Goal: Task Accomplishment & Management: Complete application form

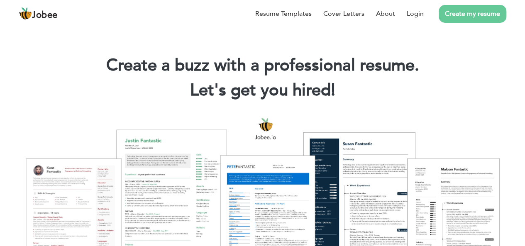
click at [462, 15] on link "Create my resume" at bounding box center [473, 14] width 68 height 18
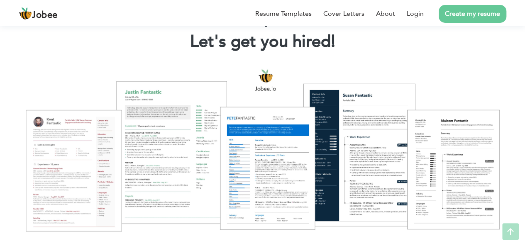
scroll to position [51, 0]
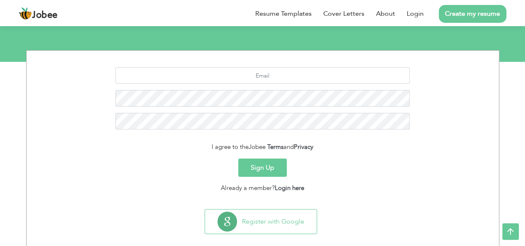
scroll to position [87, 0]
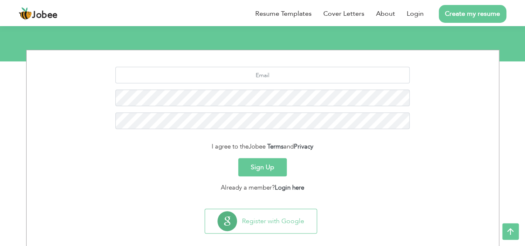
click at [270, 170] on button "Sign Up" at bounding box center [262, 167] width 49 height 18
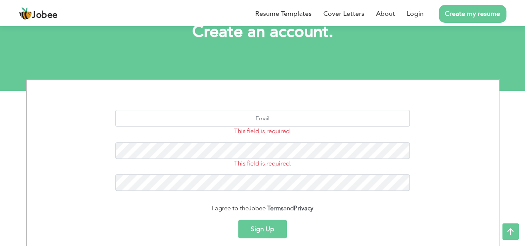
scroll to position [130, 0]
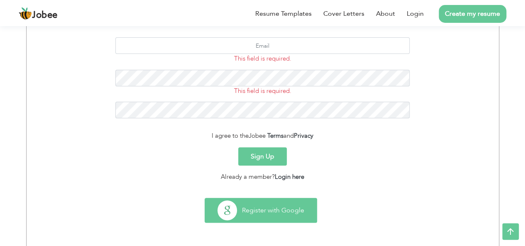
click at [288, 205] on button "Register with Google" at bounding box center [261, 210] width 112 height 24
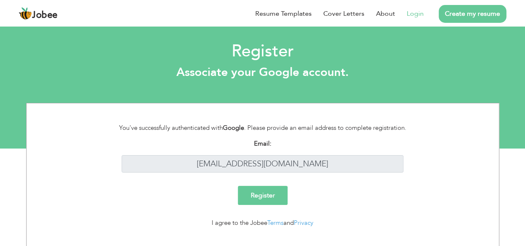
click at [264, 193] on input "Register" at bounding box center [263, 195] width 50 height 19
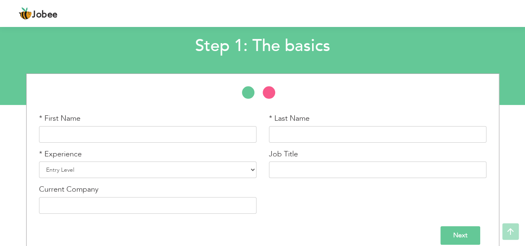
scroll to position [54, 0]
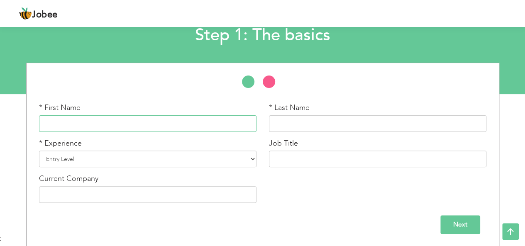
click at [220, 127] on input "text" at bounding box center [147, 123] width 217 height 17
type input "[PERSON_NAME]"
click at [280, 126] on input "text" at bounding box center [377, 123] width 217 height 17
type input "Tariq"
click at [172, 163] on select "Entry Level Less than 1 Year 1 Year 2 Years 3 Years 4 Years 5 Years 6 Years 7 Y…" at bounding box center [147, 159] width 217 height 17
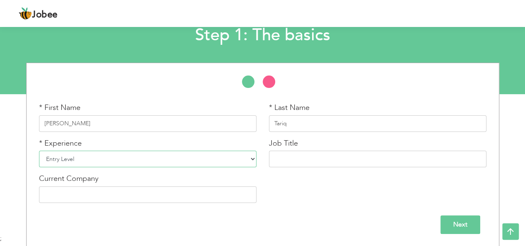
select select "4"
click at [39, 151] on select "Entry Level Less than 1 Year 1 Year 2 Years 3 Years 4 Years 5 Years 6 Years 7 Y…" at bounding box center [147, 159] width 217 height 17
click at [302, 159] on input "text" at bounding box center [377, 159] width 217 height 17
type input "SQA position"
click at [157, 194] on input "text" at bounding box center [147, 194] width 217 height 17
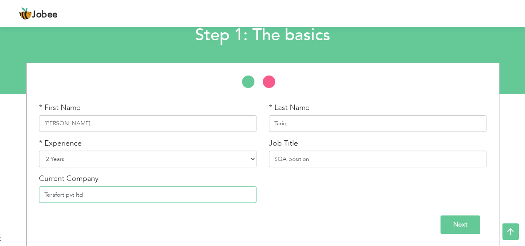
type input "Terafort pvt ltd"
click at [460, 225] on input "Next" at bounding box center [460, 224] width 40 height 19
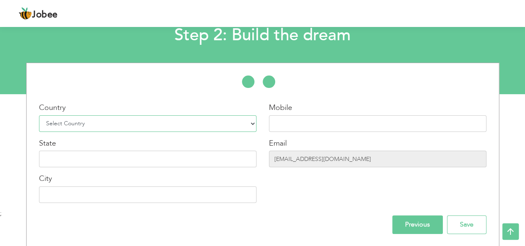
click at [222, 123] on select "Select Country Afghanistan Albania Algeria American Samoa Andorra Angola Anguil…" at bounding box center [147, 123] width 217 height 17
select select "166"
click at [39, 115] on select "Select Country Afghanistan Albania Algeria American Samoa Andorra Angola Anguil…" at bounding box center [147, 123] width 217 height 17
click at [336, 124] on input "text" at bounding box center [377, 123] width 217 height 17
type input "03494945537"
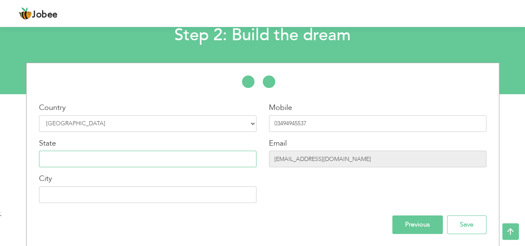
click at [202, 164] on input "text" at bounding box center [147, 159] width 217 height 17
type input "p"
type input "[GEOGRAPHIC_DATA]"
click at [179, 195] on input "text" at bounding box center [147, 194] width 217 height 17
type input "[GEOGRAPHIC_DATA]"
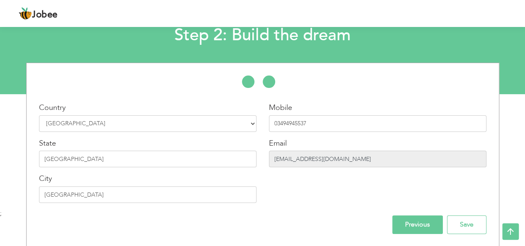
click at [342, 157] on input "anas.khan@terafort.org" at bounding box center [377, 159] width 217 height 17
click at [348, 170] on div "Mobile 03494945537 Email anas.khan@terafort.org" at bounding box center [378, 155] width 230 height 107
click at [315, 159] on input "anas.khan@terafort.org" at bounding box center [377, 159] width 217 height 17
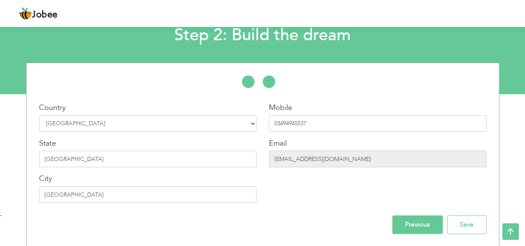
click at [315, 159] on input "anas.khan@terafort.org" at bounding box center [377, 159] width 217 height 17
click at [468, 223] on input "Save" at bounding box center [466, 224] width 39 height 19
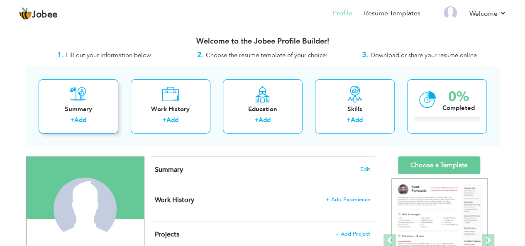
click at [106, 113] on div "Summary" at bounding box center [78, 109] width 66 height 9
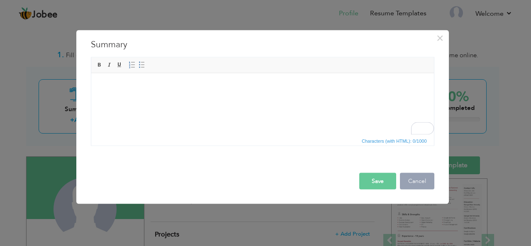
click at [422, 179] on button "Cancel" at bounding box center [417, 181] width 34 height 17
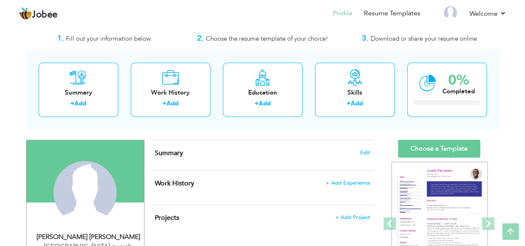
scroll to position [13, 0]
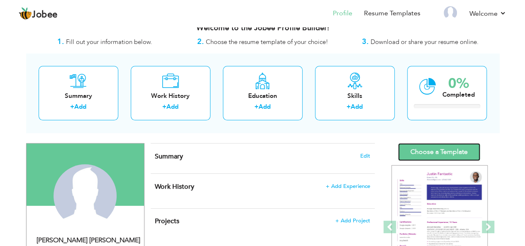
click at [451, 153] on link "Choose a Template" at bounding box center [439, 152] width 82 height 18
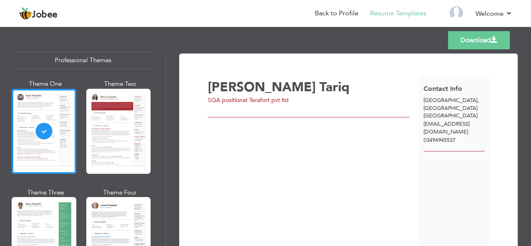
scroll to position [2, 0]
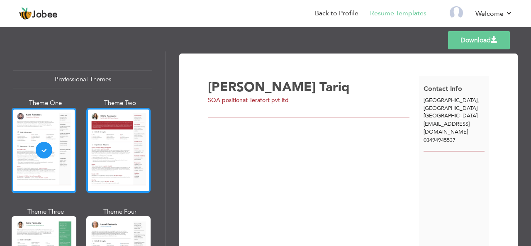
click at [125, 115] on div at bounding box center [118, 150] width 65 height 85
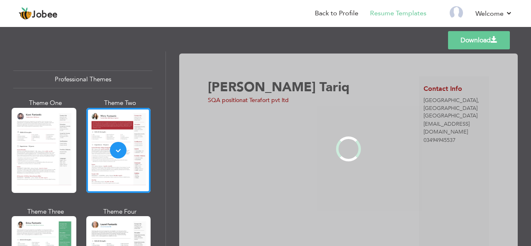
scroll to position [78, 0]
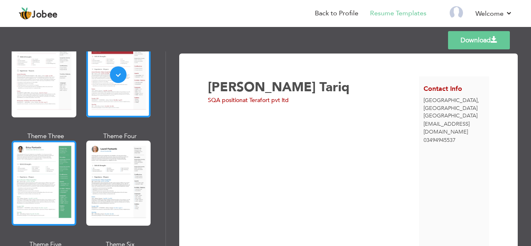
click at [59, 183] on div at bounding box center [44, 183] width 65 height 85
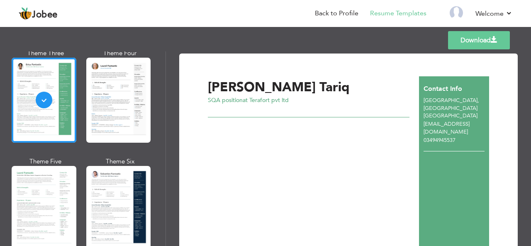
scroll to position [205, 0]
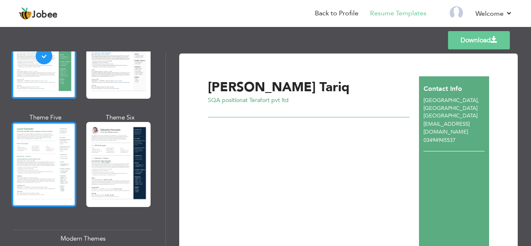
click at [54, 164] on div at bounding box center [44, 164] width 65 height 85
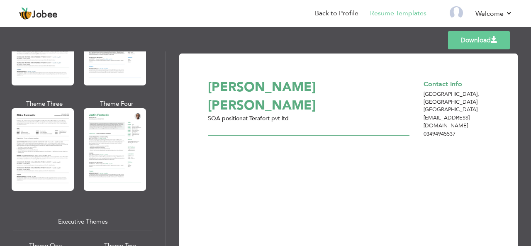
scroll to position [470, 0]
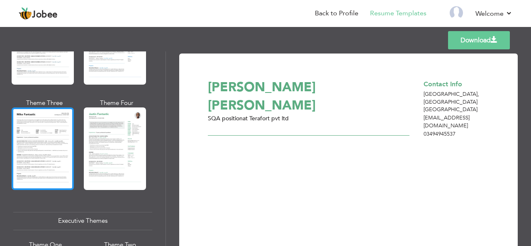
click at [56, 151] on div at bounding box center [43, 148] width 62 height 82
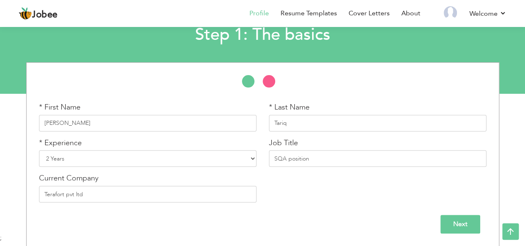
scroll to position [54, 0]
